Goal: Task Accomplishment & Management: Use online tool/utility

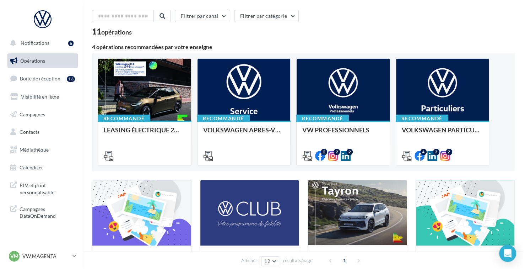
scroll to position [36, 0]
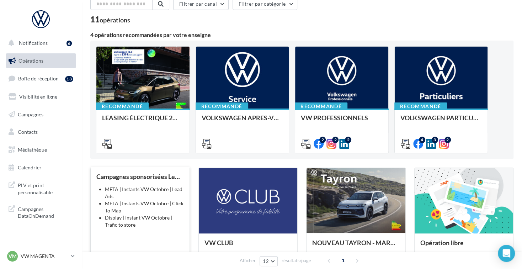
click at [134, 199] on li "META | Instants VW Octobre | Lead Ads" at bounding box center [144, 193] width 79 height 14
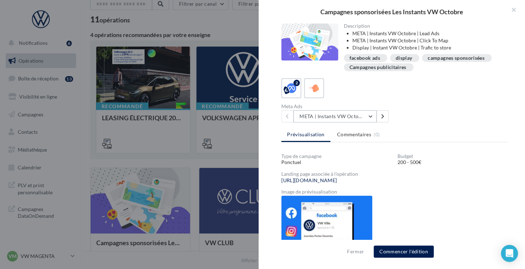
click at [360, 119] on button "META | Instants VW Octobre | Click To Map" at bounding box center [335, 116] width 83 height 12
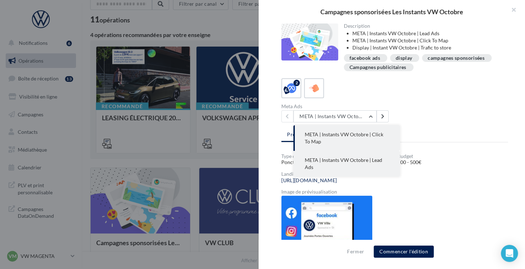
click at [355, 161] on span "META | Instants VW Octobre | Lead Ads" at bounding box center [343, 163] width 77 height 13
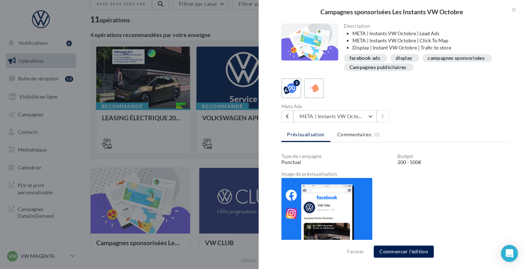
scroll to position [12, 0]
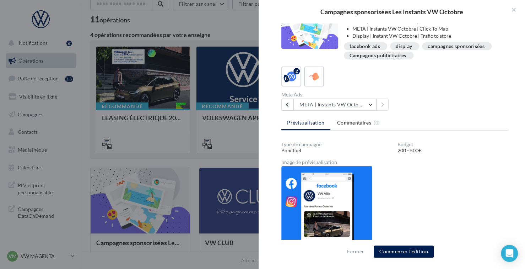
drag, startPoint x: 457, startPoint y: 133, endPoint x: 465, endPoint y: 151, distance: 20.4
click at [465, 151] on div "200 - 500€" at bounding box center [453, 150] width 111 height 7
click at [364, 103] on button "META | Instants VW Octobre | Lead Ads" at bounding box center [335, 104] width 83 height 12
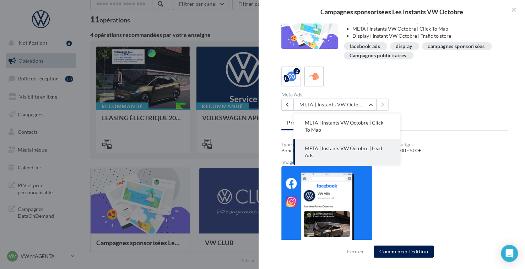
click at [373, 156] on button "META | Instants VW Octobre | Lead Ads" at bounding box center [347, 152] width 107 height 26
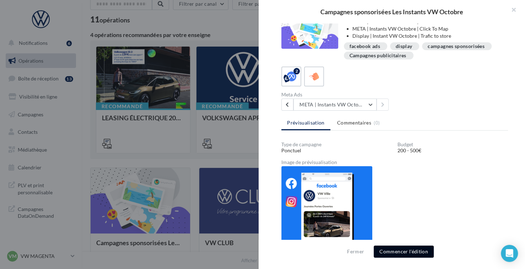
click at [409, 254] on button "Commencer l'édition" at bounding box center [404, 251] width 60 height 12
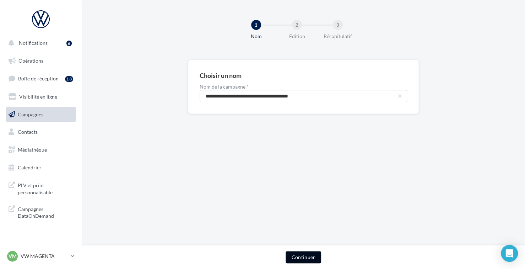
click at [294, 256] on button "Continuer" at bounding box center [303, 257] width 35 height 12
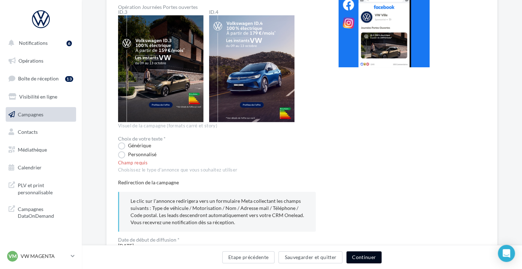
scroll to position [107, 0]
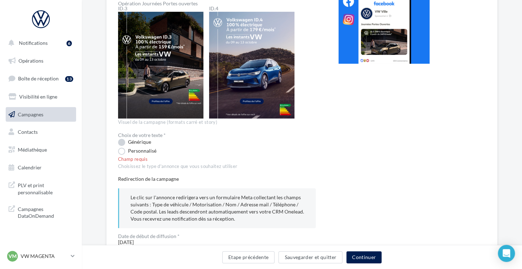
click at [123, 143] on label "Générique" at bounding box center [134, 142] width 33 height 7
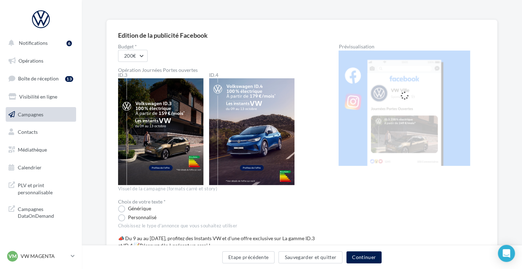
scroll to position [32, 0]
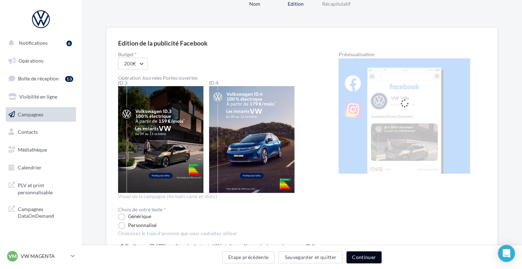
click at [375, 256] on button "Continuer" at bounding box center [363, 257] width 35 height 12
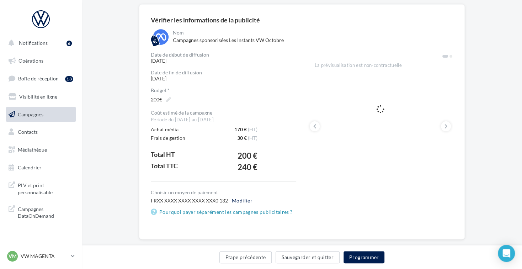
scroll to position [67, 0]
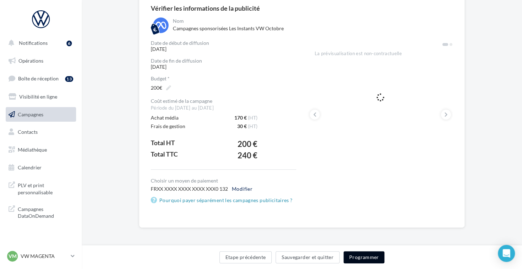
click at [356, 257] on button "Programmer" at bounding box center [363, 257] width 41 height 12
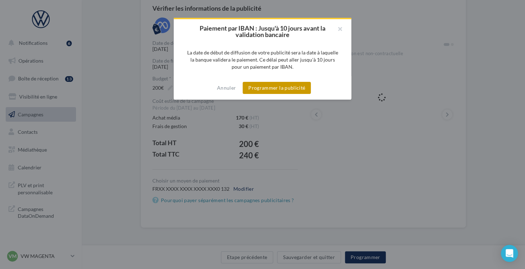
click at [288, 87] on button "Programmer la publicité" at bounding box center [277, 88] width 68 height 12
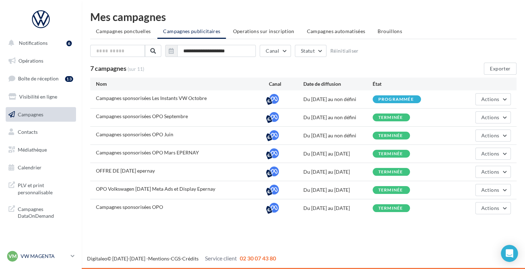
click at [57, 255] on p "VW MAGENTA" at bounding box center [44, 255] width 47 height 7
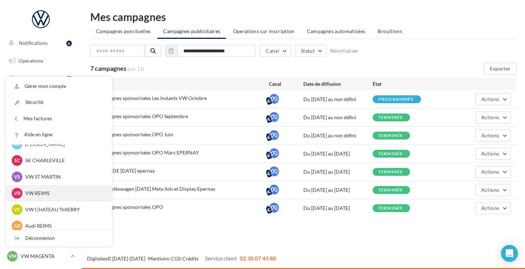
scroll to position [49, 0]
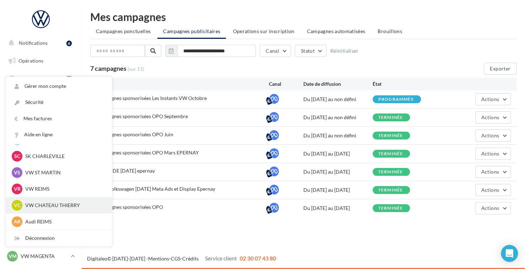
click at [83, 206] on p "VW CHATEAU THIERRY" at bounding box center [64, 205] width 78 height 7
